Goal: Manage account settings

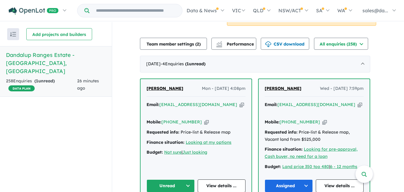
scroll to position [230, 0]
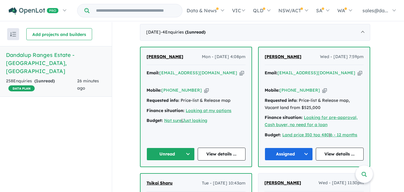
click at [189, 148] on button "Unread" at bounding box center [171, 154] width 48 height 13
click at [169, 175] on button "Assigned" at bounding box center [173, 182] width 52 height 14
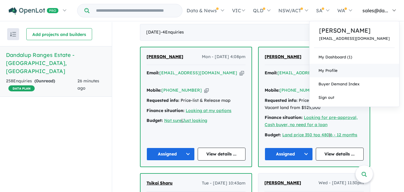
click at [354, 69] on link "My Profile" at bounding box center [355, 70] width 90 height 13
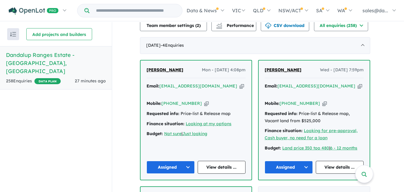
scroll to position [220, 0]
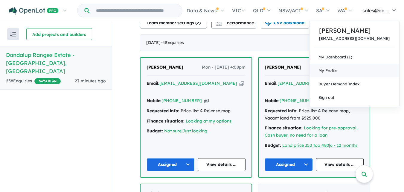
click at [338, 72] on span "My Profile" at bounding box center [328, 70] width 19 height 5
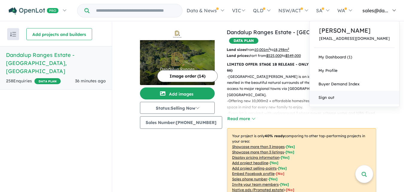
click at [351, 99] on link "Sign out" at bounding box center [355, 97] width 90 height 13
